Goal: Task Accomplishment & Management: Manage account settings

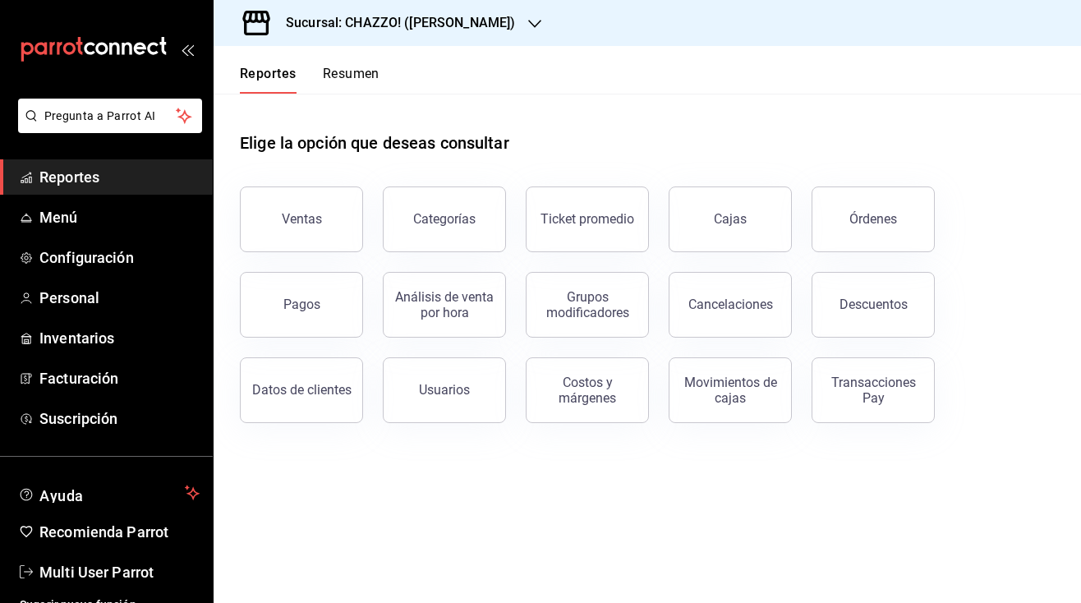
click at [359, 70] on button "Resumen" at bounding box center [351, 80] width 57 height 28
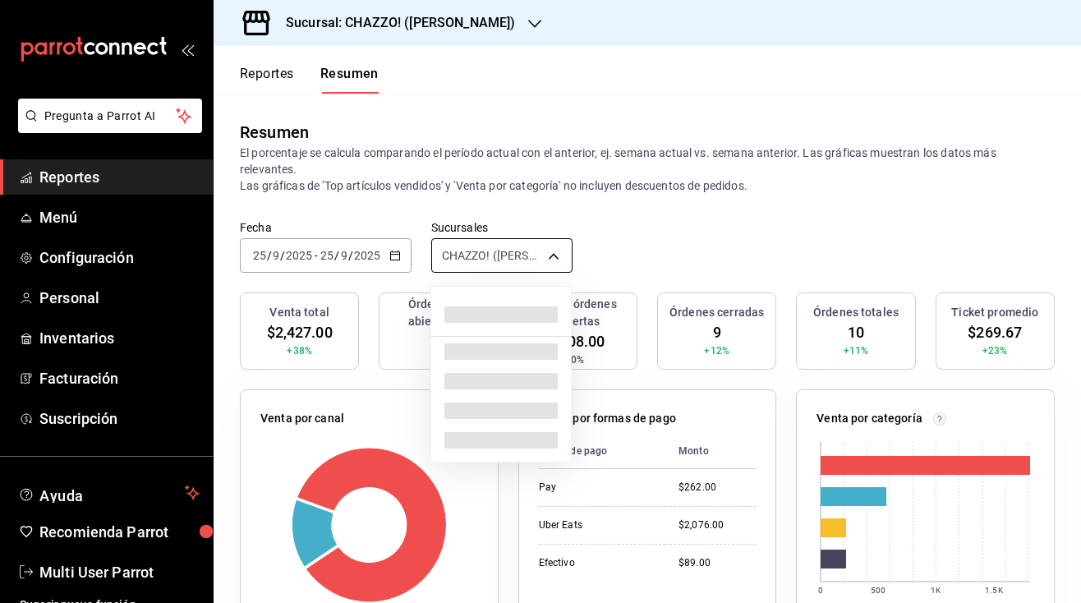
click at [476, 260] on body "Pregunta a Parrot AI Reportes Menú Configuración Personal Inventarios Facturaci…" at bounding box center [540, 301] width 1081 height 603
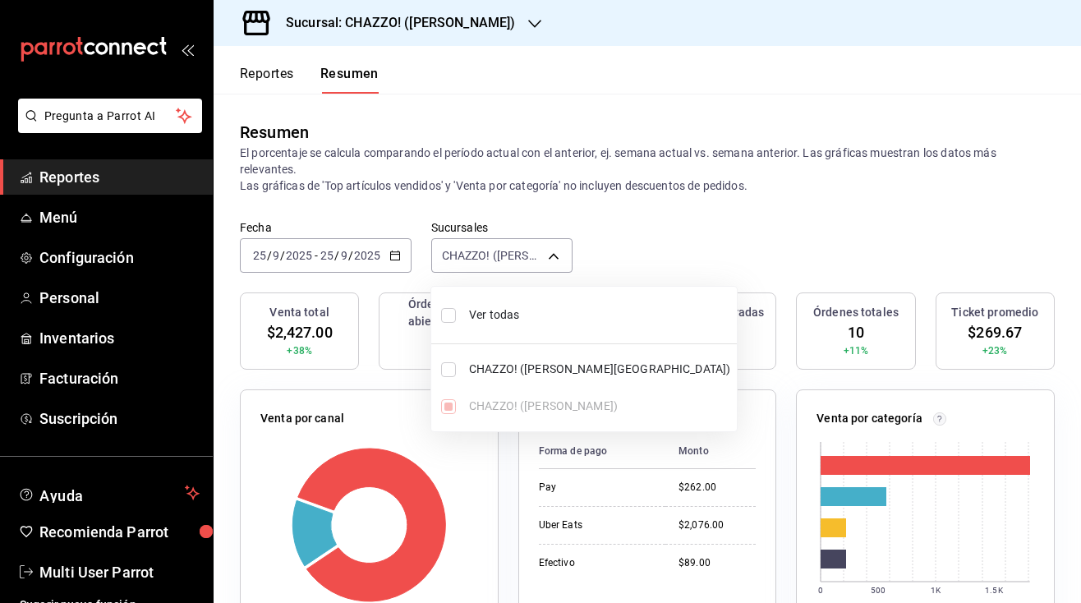
click at [424, 21] on div at bounding box center [540, 301] width 1081 height 603
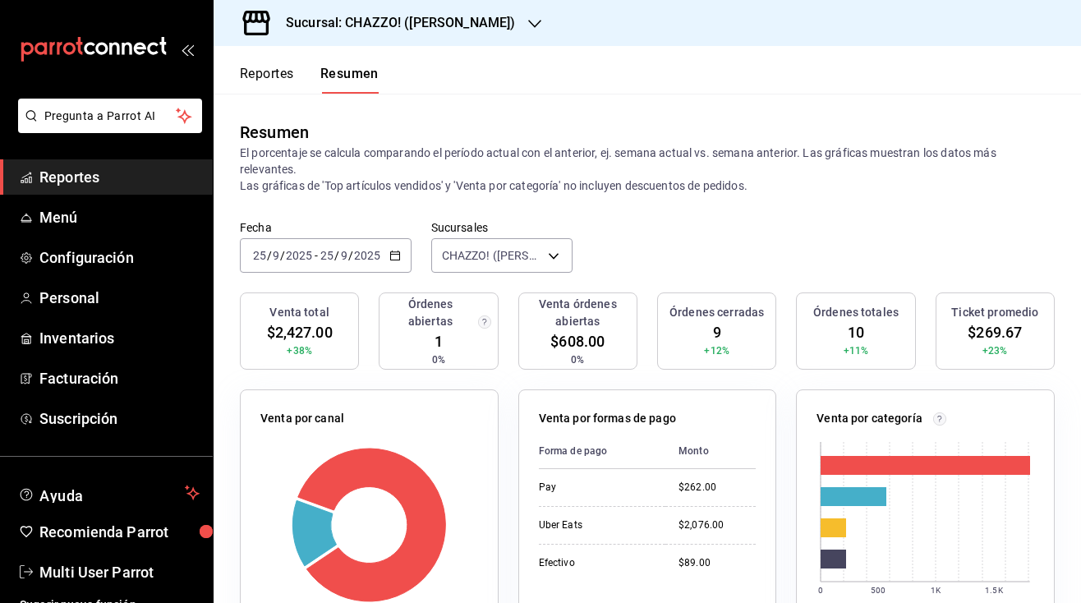
click at [449, 28] on h3 "Sucursal: CHAZZO! (VICENTE GUERRERO)" at bounding box center [394, 23] width 242 height 20
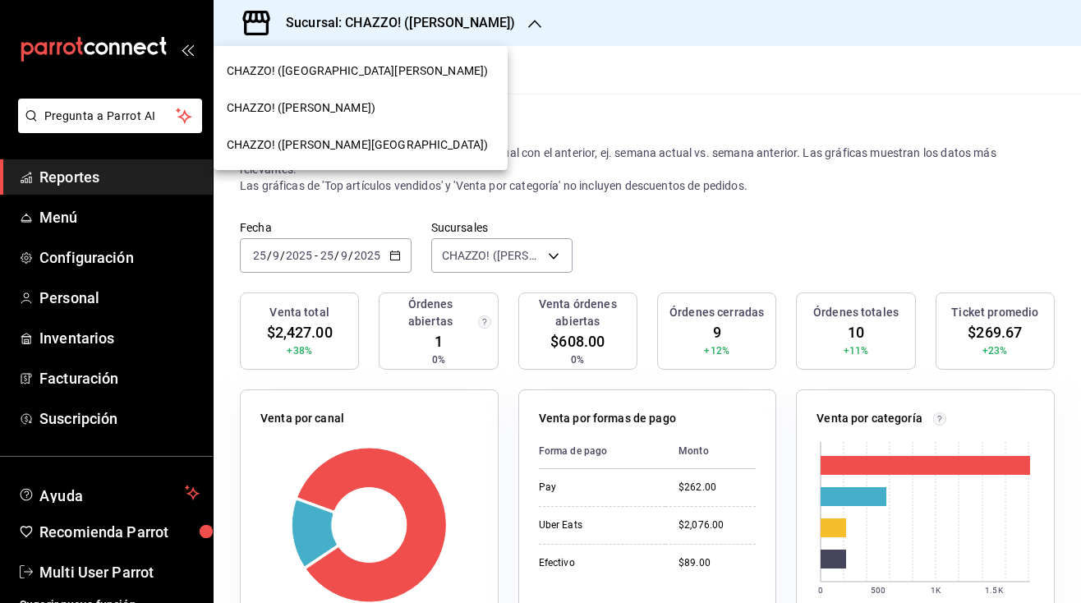
click at [330, 140] on span "CHAZZO! (VALLE DEL SOL)" at bounding box center [357, 144] width 261 height 17
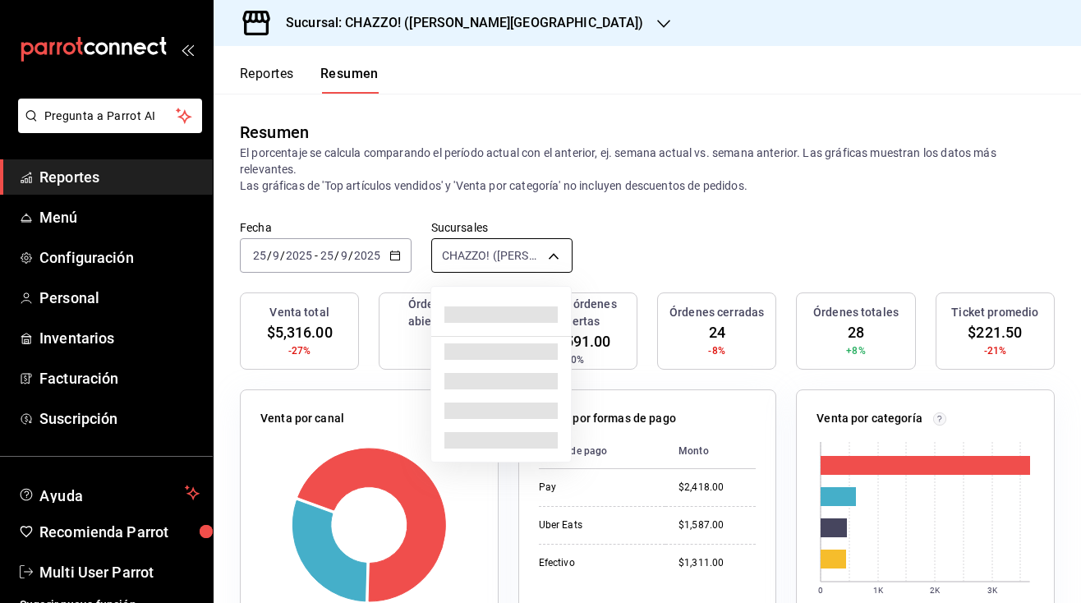
click at [481, 252] on body "Pregunta a Parrot AI Reportes Menú Configuración Personal Inventarios Facturaci…" at bounding box center [540, 301] width 1081 height 603
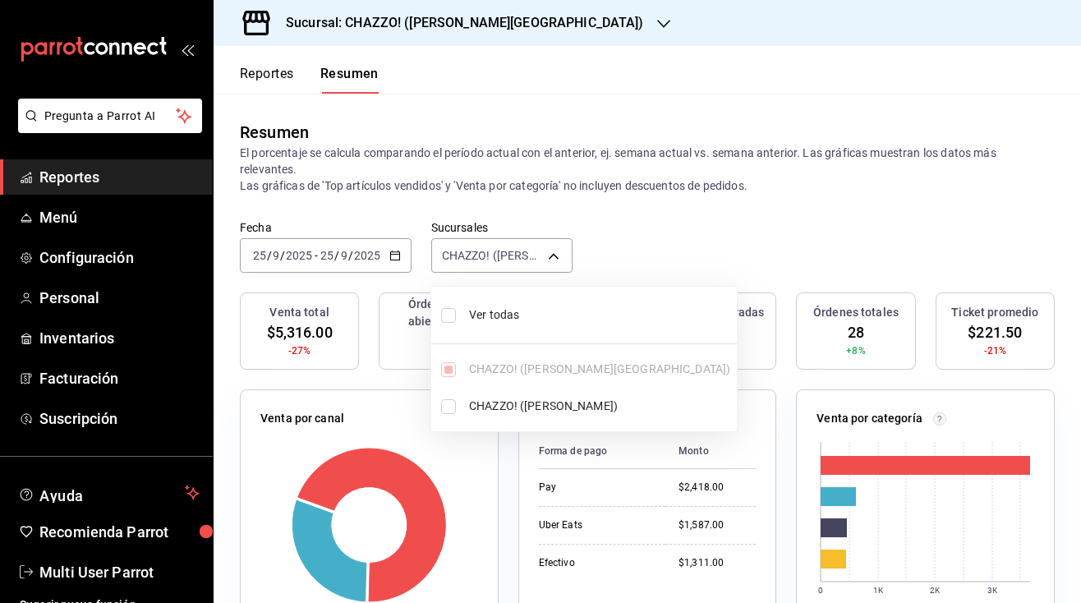
click at [445, 317] on input "checkbox" at bounding box center [448, 315] width 15 height 15
checkbox input "true"
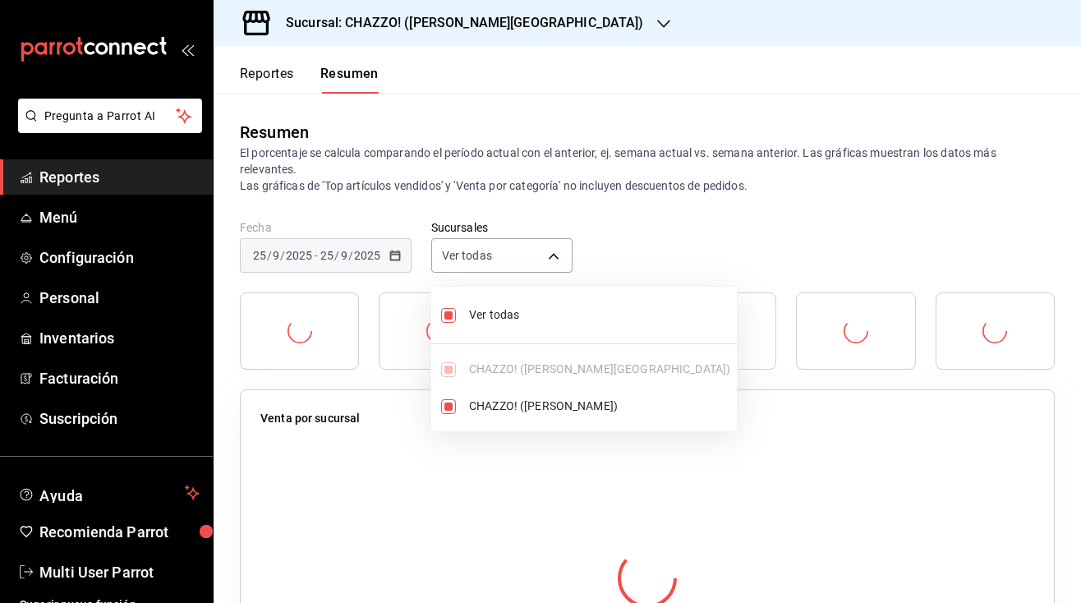
type input "[object Object],[object Object]"
checkbox input "true"
click at [665, 242] on div at bounding box center [540, 301] width 1081 height 603
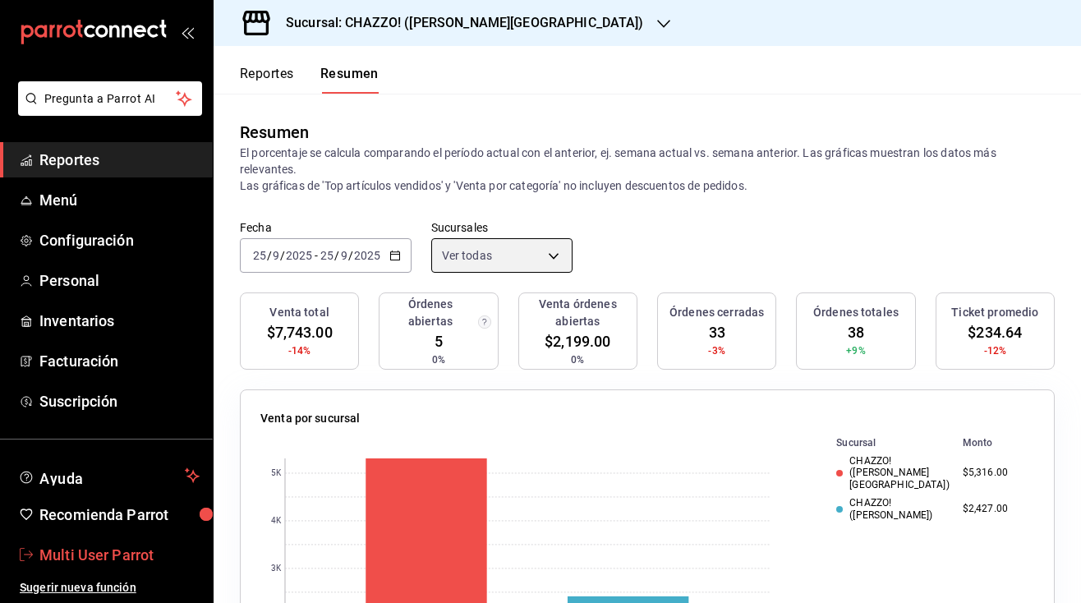
scroll to position [17, 0]
click at [111, 550] on span "Multi User Parrot" at bounding box center [119, 555] width 160 height 22
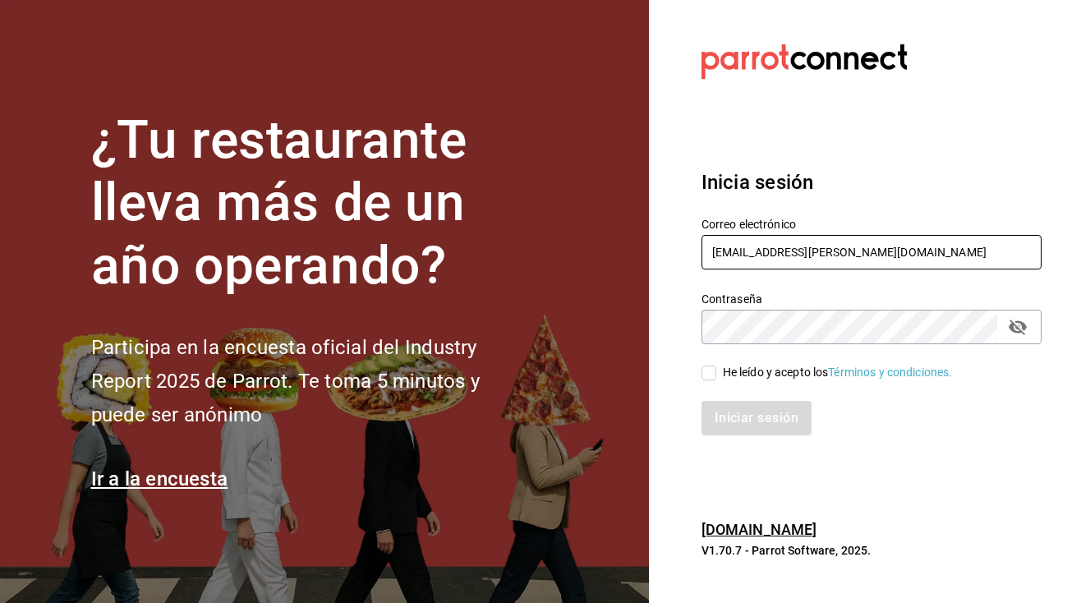
type input "multiuser@rocco.com"
click at [709, 373] on input "He leído y acepto los Términos y condiciones." at bounding box center [709, 373] width 15 height 15
checkbox input "true"
click at [742, 417] on button "Iniciar sesión" at bounding box center [758, 418] width 112 height 35
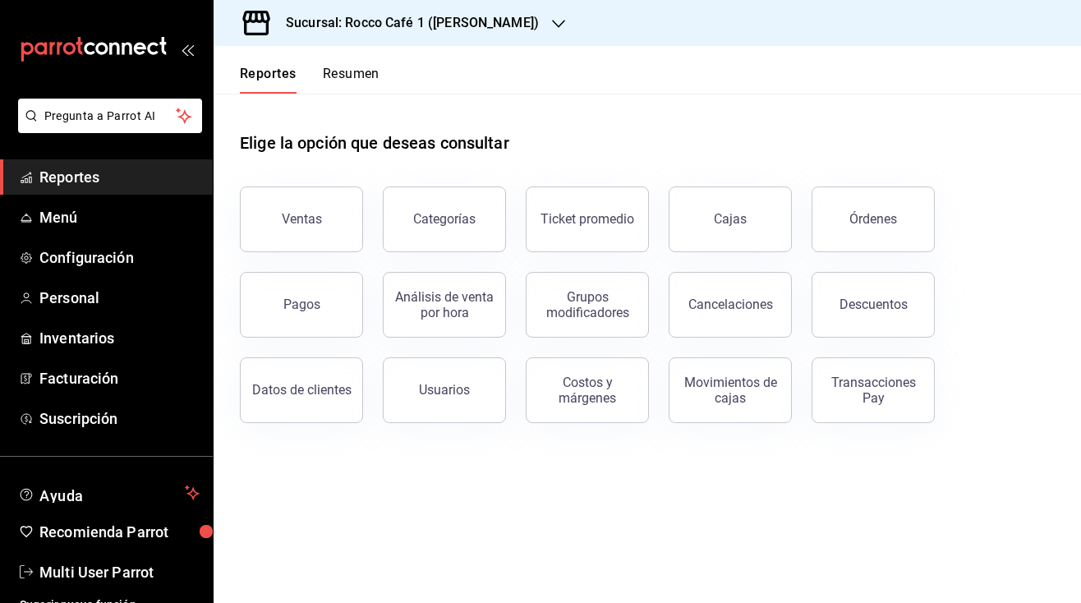
click at [356, 78] on button "Resumen" at bounding box center [351, 80] width 57 height 28
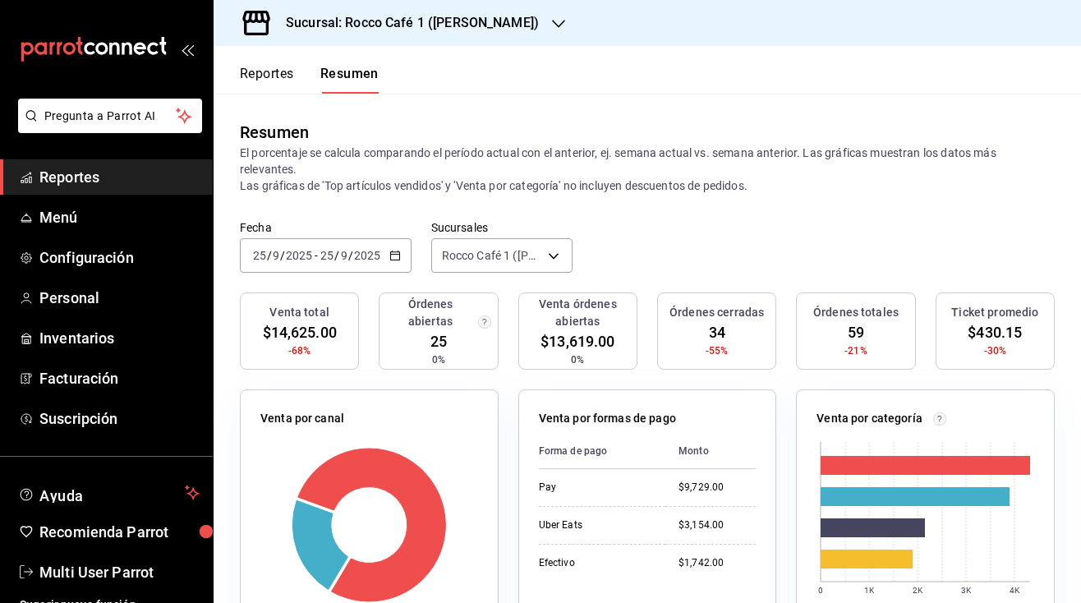
click at [456, 31] on h3 "Sucursal: Rocco Café 1 ([PERSON_NAME])" at bounding box center [406, 23] width 266 height 20
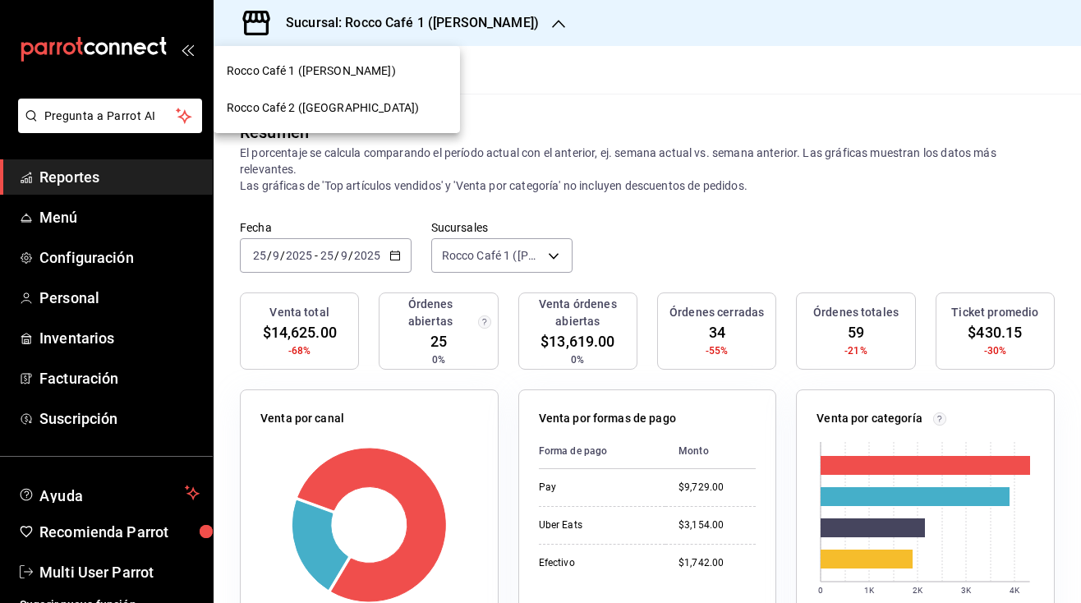
click at [346, 105] on span "Rocco Café 2 ([GEOGRAPHIC_DATA])" at bounding box center [323, 107] width 192 height 17
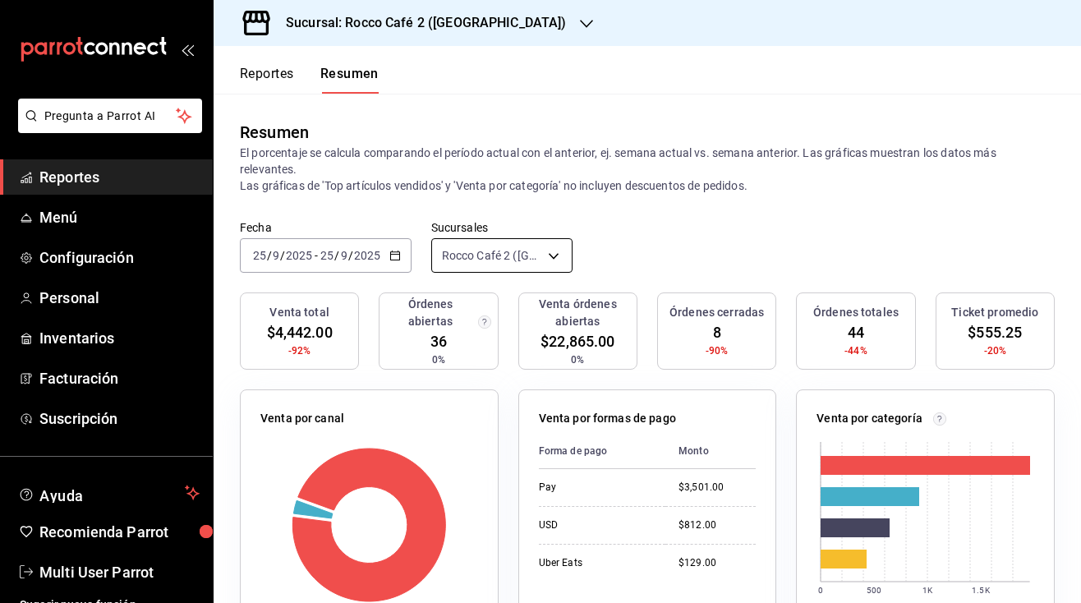
click at [482, 255] on body "Pregunta a Parrot AI Reportes Menú Configuración Personal Inventarios Facturaci…" at bounding box center [540, 301] width 1081 height 603
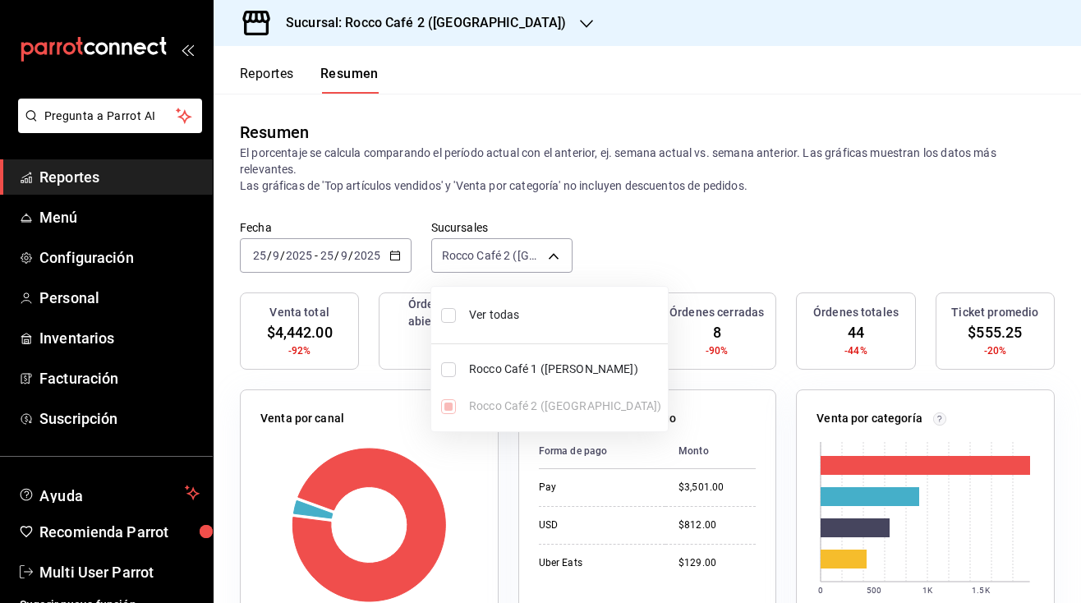
click at [442, 315] on input "checkbox" at bounding box center [448, 315] width 15 height 15
checkbox input "true"
type input "[object Object],[object Object]"
checkbox input "true"
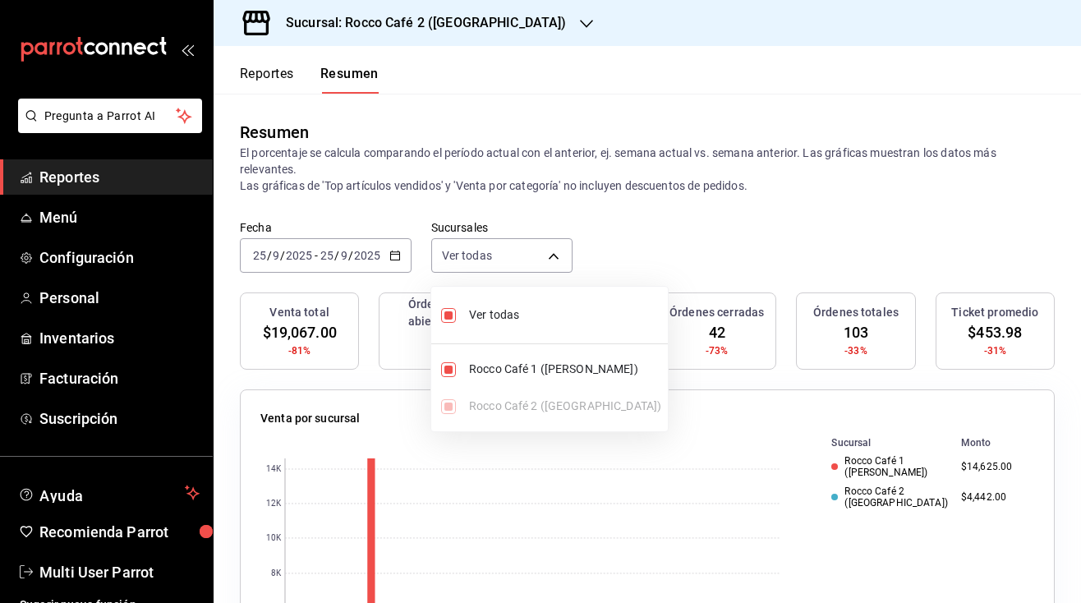
click at [642, 224] on div at bounding box center [540, 301] width 1081 height 603
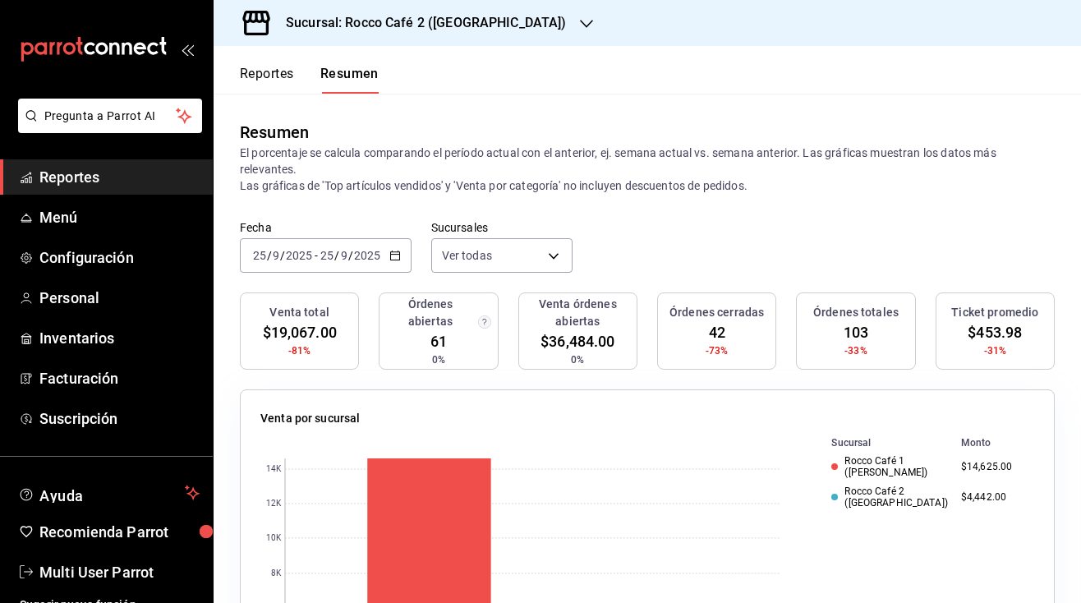
click at [469, 23] on h3 "Sucursal: Rocco Café 2 ([GEOGRAPHIC_DATA])" at bounding box center [420, 23] width 294 height 20
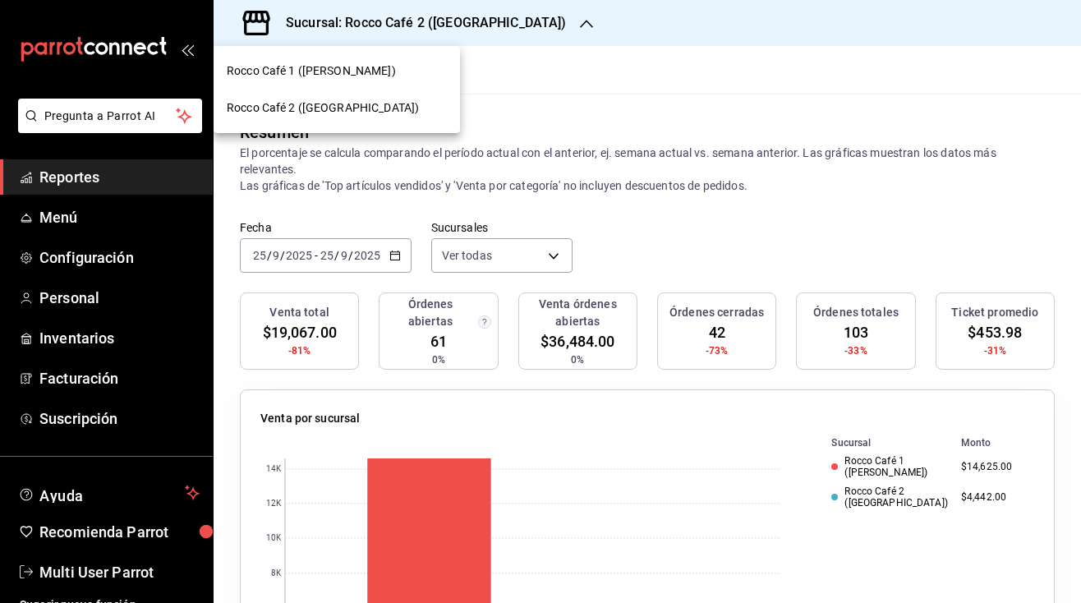
click at [340, 71] on span "Rocco Café 1 ([PERSON_NAME])" at bounding box center [311, 70] width 169 height 17
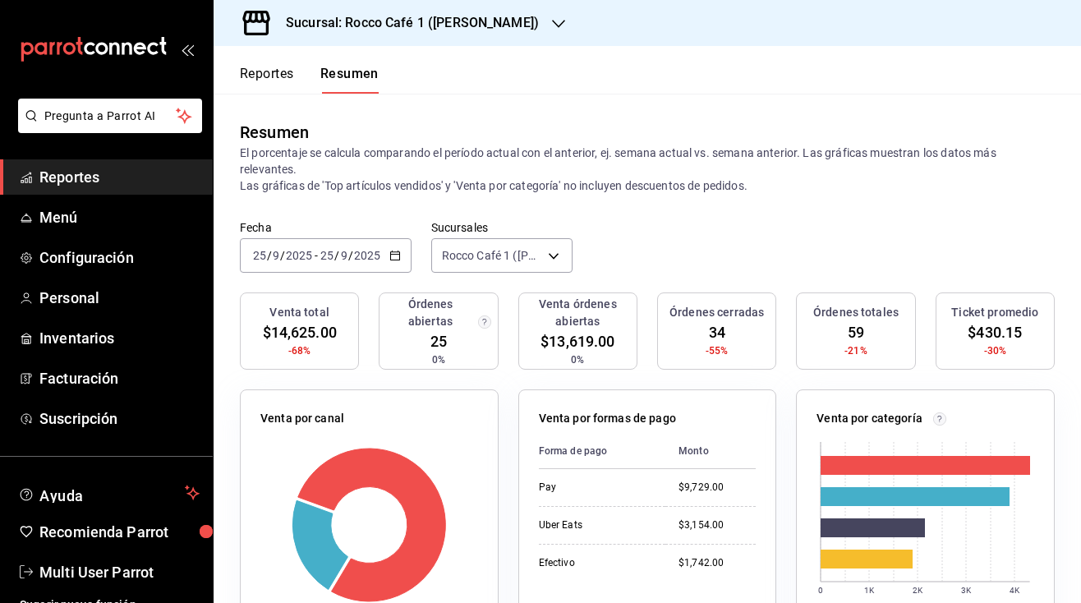
click at [467, 17] on h3 "Sucursal: Rocco Café 1 ([PERSON_NAME])" at bounding box center [406, 23] width 266 height 20
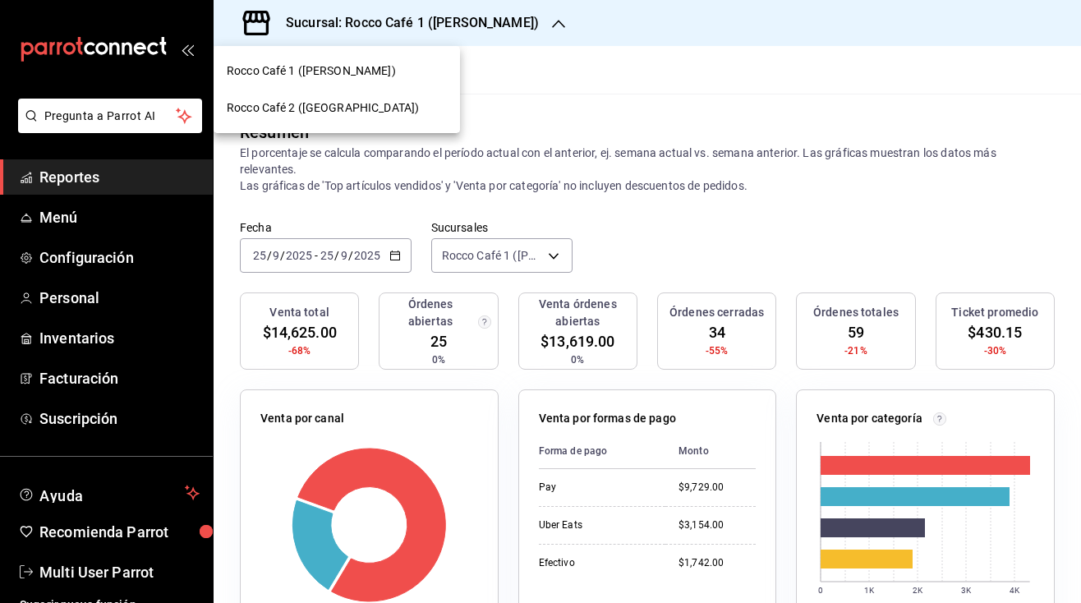
click at [355, 108] on span "Rocco Café 2 ([GEOGRAPHIC_DATA])" at bounding box center [323, 107] width 192 height 17
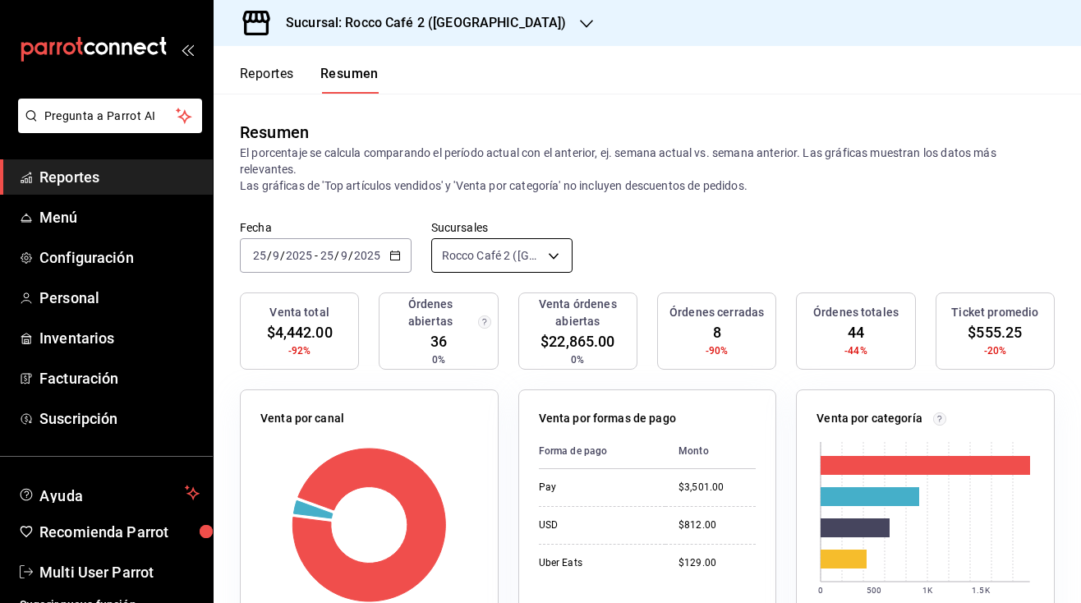
click at [495, 257] on body "Pregunta a Parrot AI Reportes Menú Configuración Personal Inventarios Facturaci…" at bounding box center [540, 301] width 1081 height 603
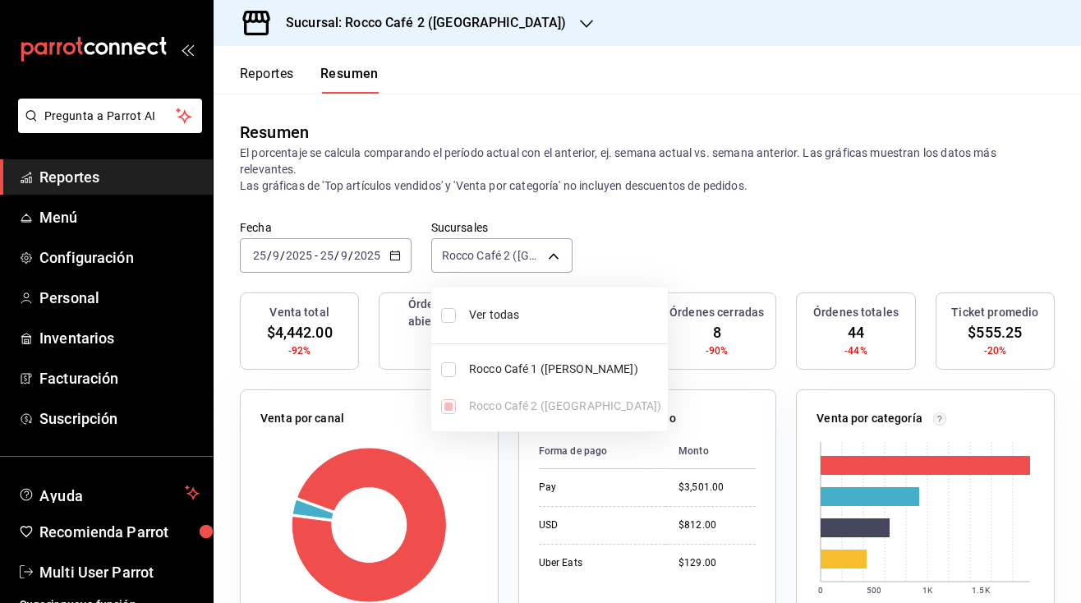
click at [445, 322] on input "checkbox" at bounding box center [448, 315] width 15 height 15
checkbox input "true"
type input "[object Object],[object Object]"
checkbox input "true"
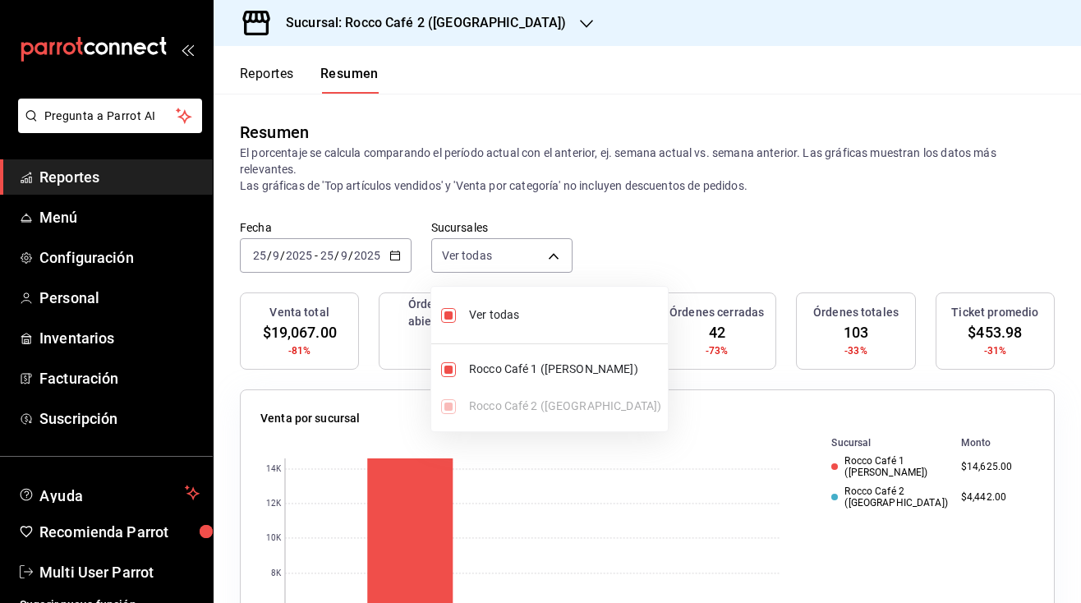
click at [651, 262] on div at bounding box center [540, 301] width 1081 height 603
